Goal: Information Seeking & Learning: Learn about a topic

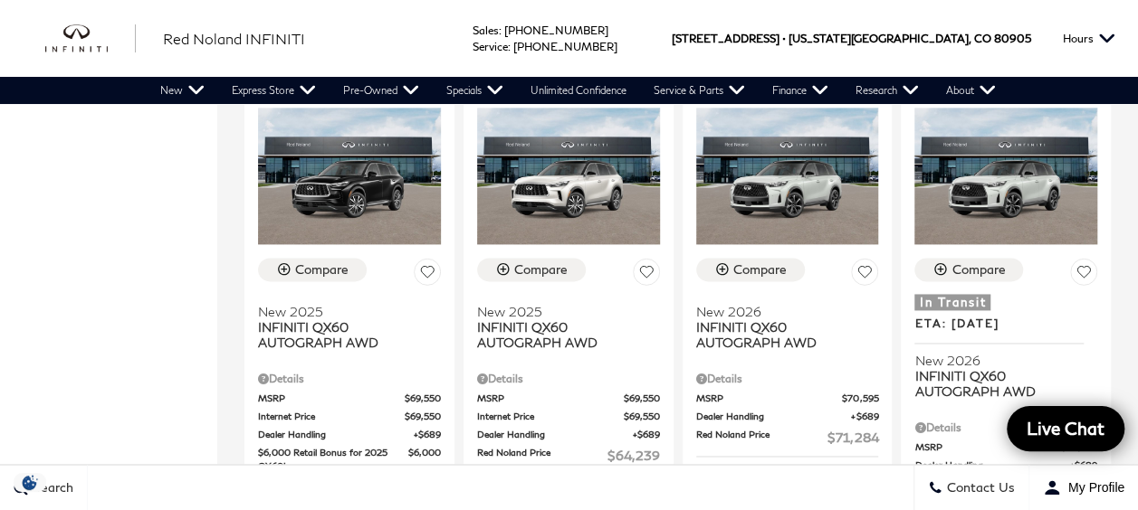
scroll to position [1178, 0]
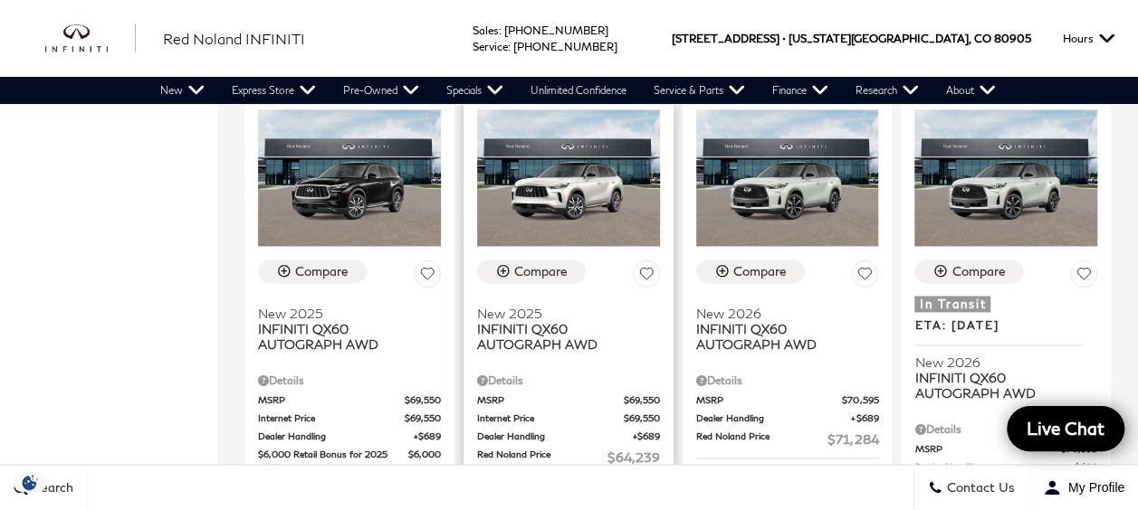
click at [652, 268] on icon at bounding box center [645, 274] width 14 height 12
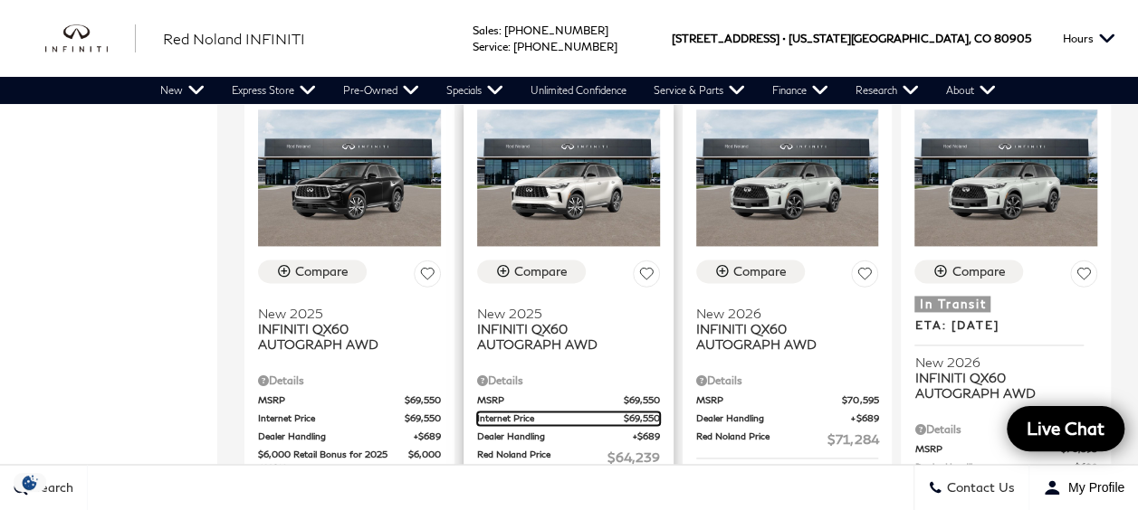
click at [567, 412] on span "Internet Price" at bounding box center [550, 419] width 147 height 14
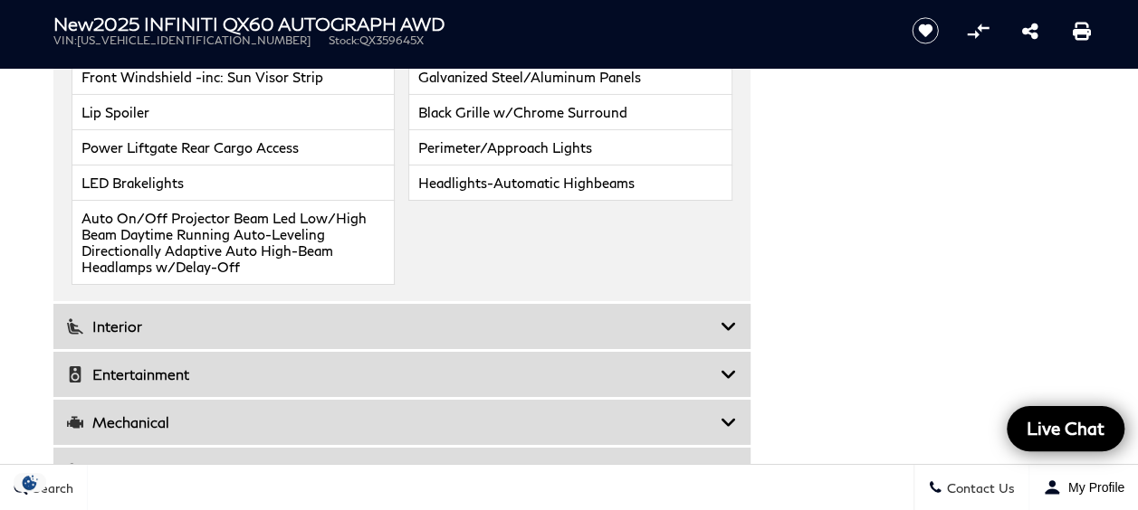
scroll to position [3136, 0]
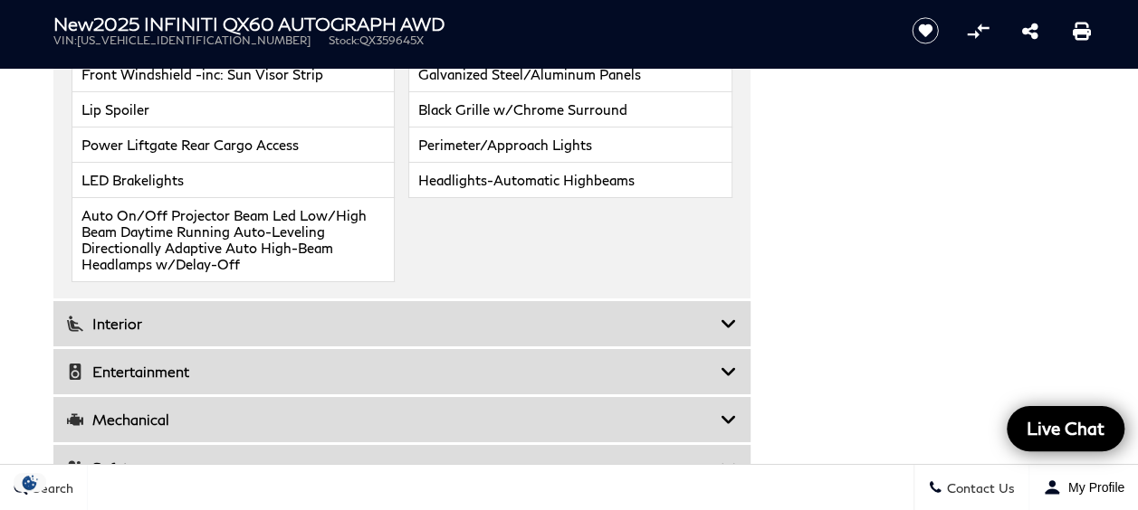
click at [733, 315] on icon at bounding box center [728, 324] width 16 height 18
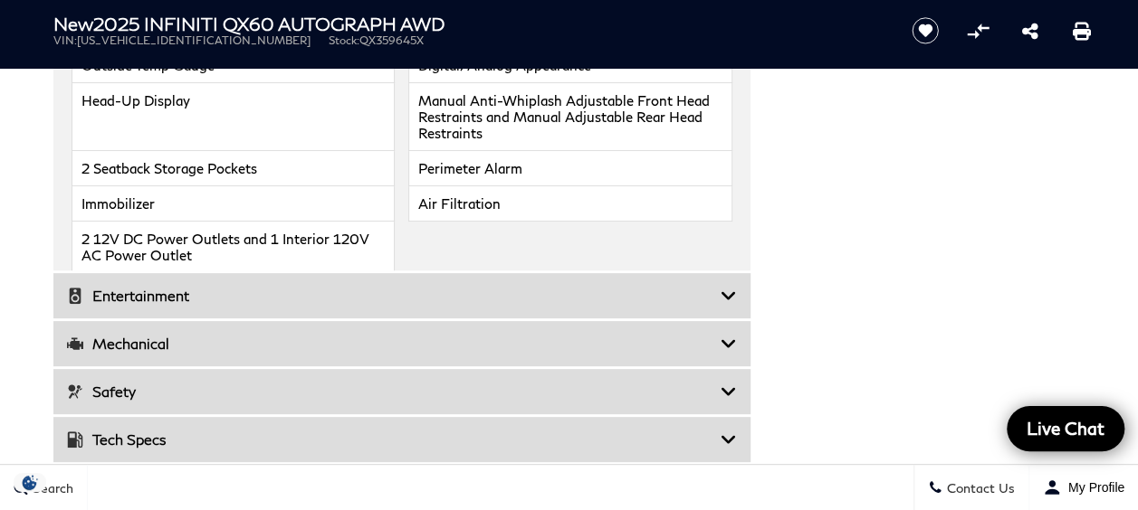
scroll to position [3577, 0]
click at [727, 286] on icon at bounding box center [728, 295] width 16 height 18
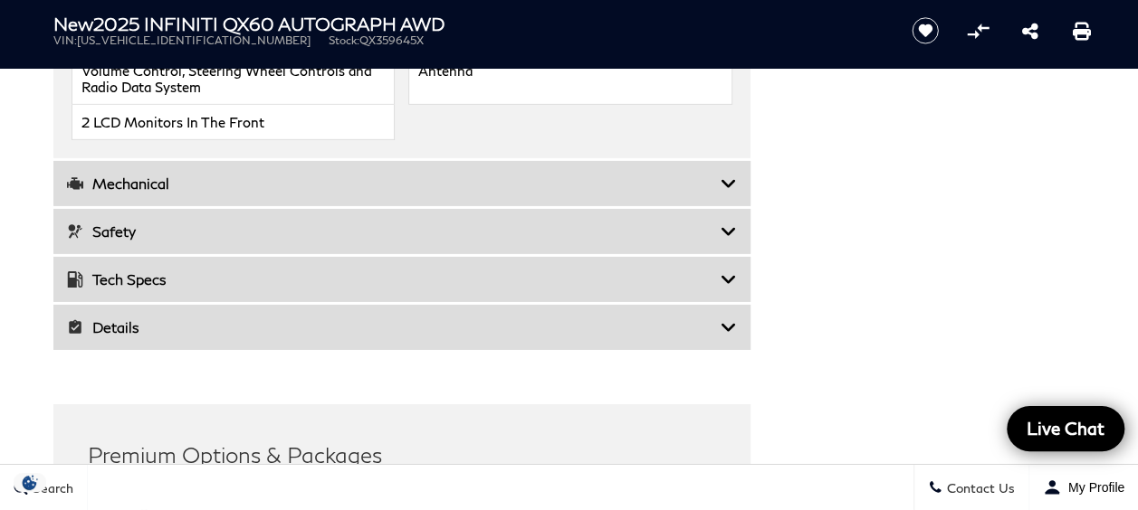
scroll to position [2840, 0]
click at [722, 234] on icon at bounding box center [728, 233] width 16 height 18
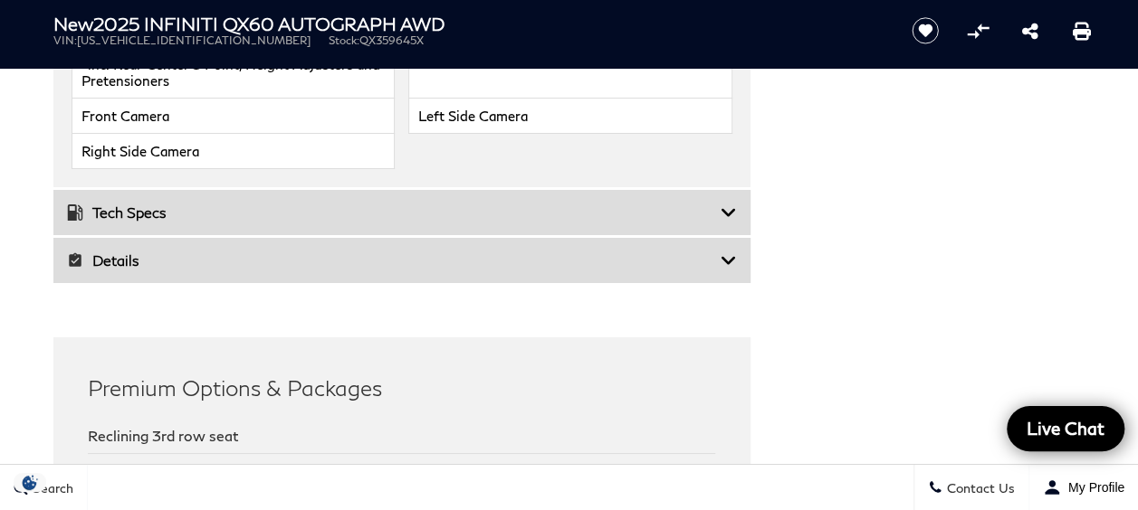
scroll to position [3211, 0]
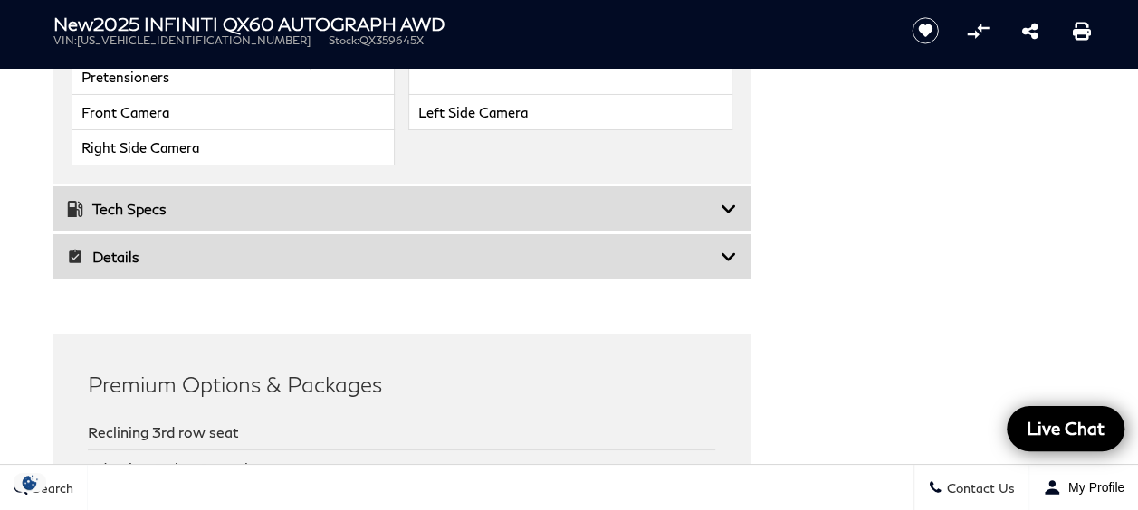
click at [730, 212] on div "Tech Specs" at bounding box center [401, 208] width 697 height 45
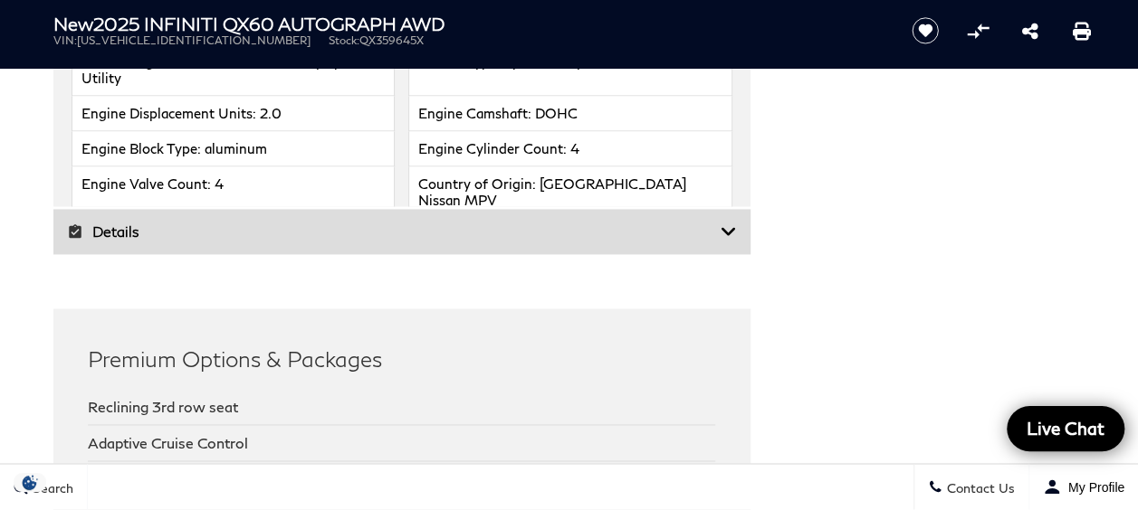
scroll to position [4636, 0]
click at [731, 222] on icon at bounding box center [728, 231] width 16 height 18
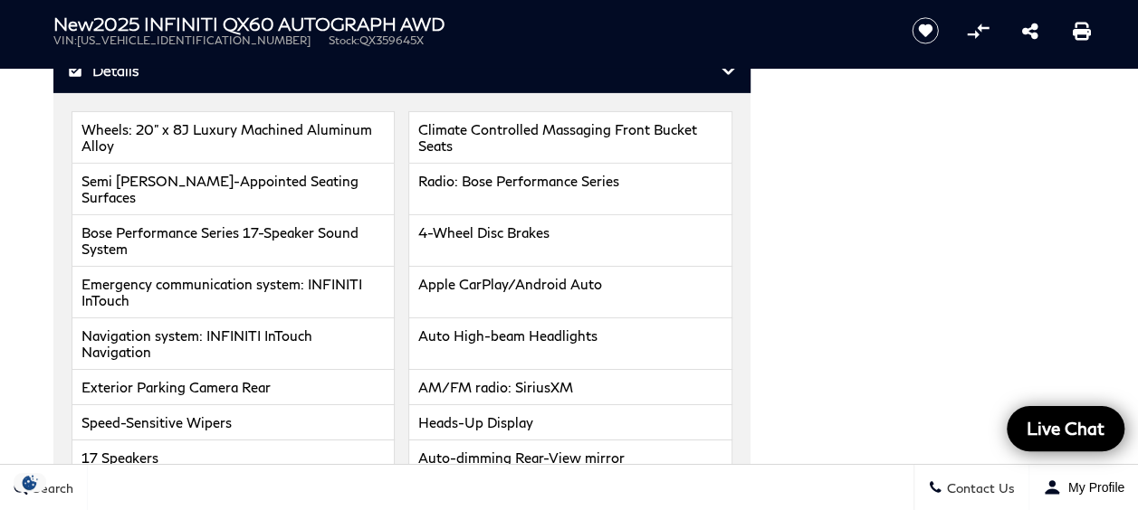
scroll to position [2967, 0]
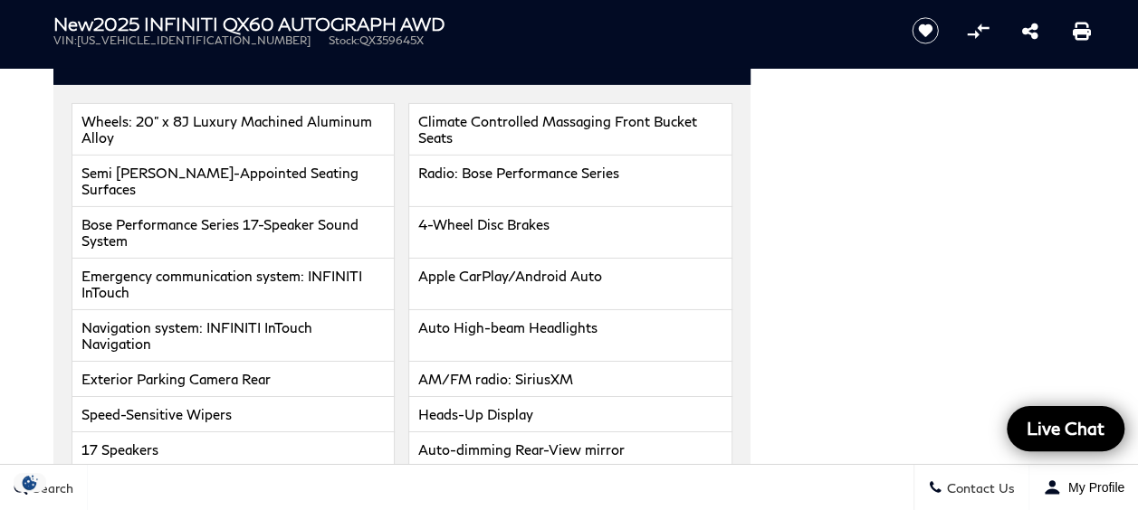
click at [359, 36] on span "QX359645X" at bounding box center [391, 40] width 64 height 14
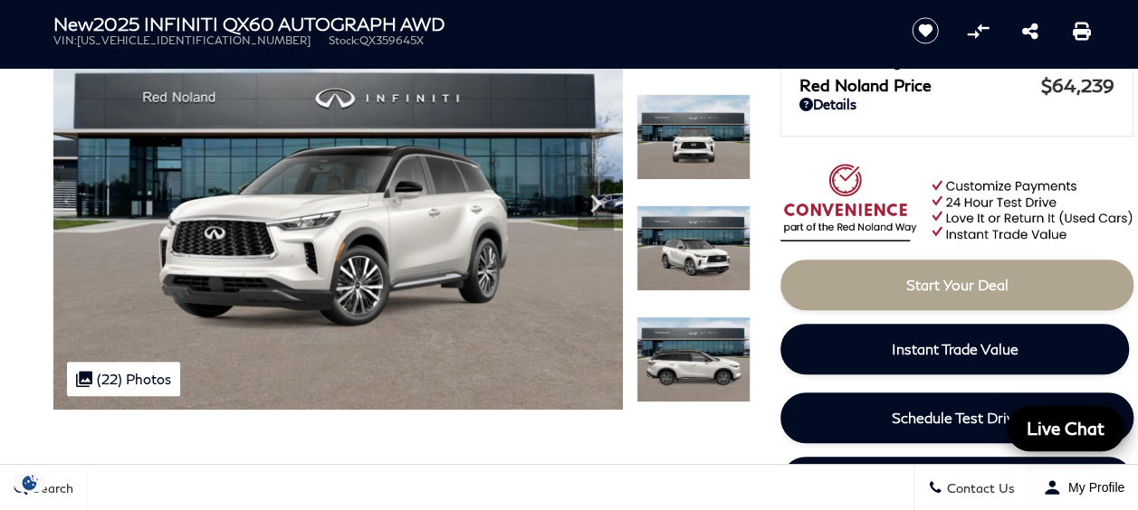
scroll to position [212, 0]
